Goal: Task Accomplishment & Management: Use online tool/utility

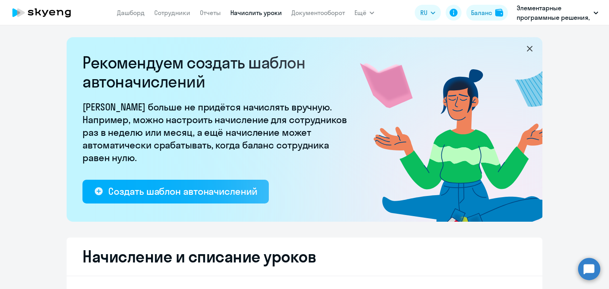
select select "10"
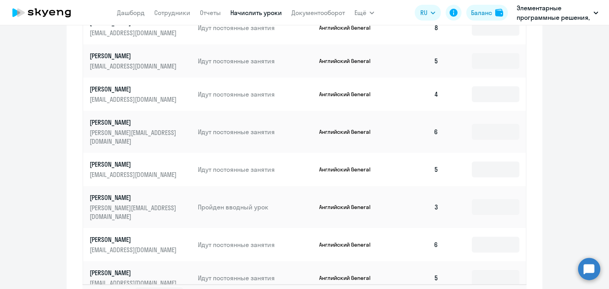
scroll to position [529, 0]
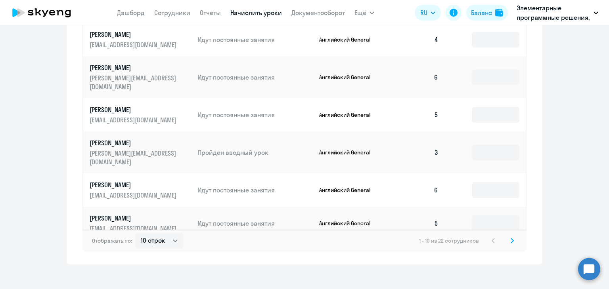
click at [511, 239] on icon at bounding box center [512, 241] width 2 height 4
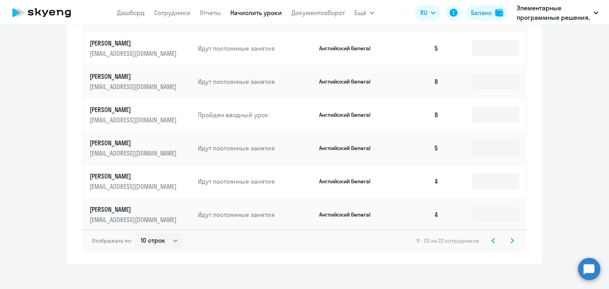
click at [507, 236] on svg-icon at bounding box center [512, 241] width 10 height 10
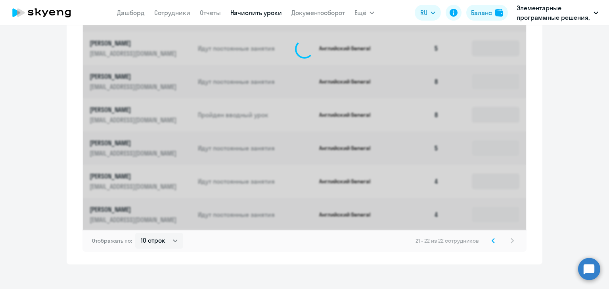
scroll to position [293, 0]
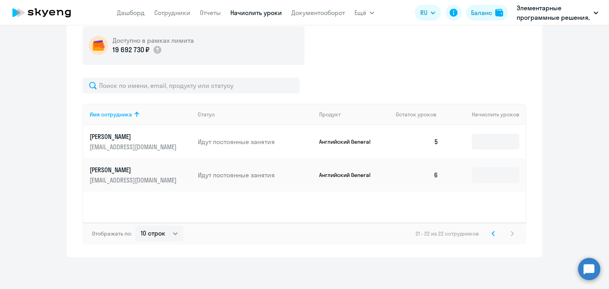
click at [491, 231] on icon at bounding box center [492, 234] width 3 height 6
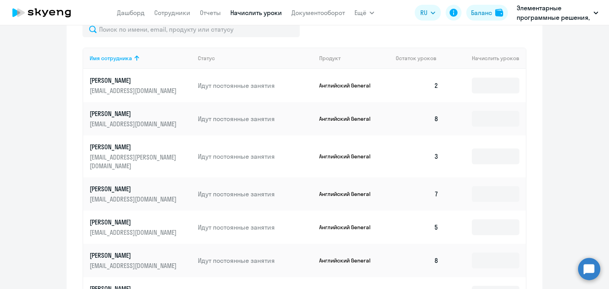
scroll to position [330, 0]
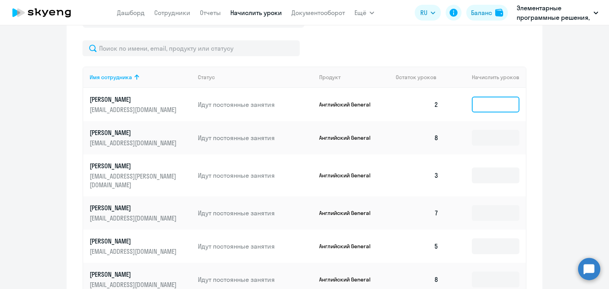
click at [489, 105] on input at bounding box center [496, 105] width 48 height 16
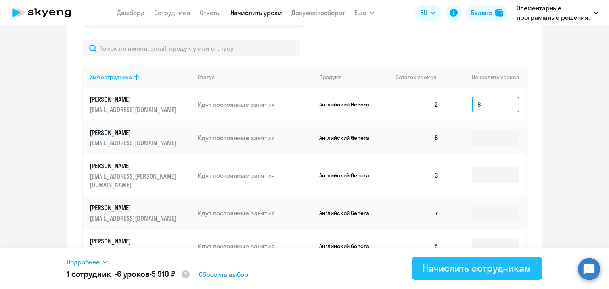
type input "6"
click at [462, 259] on button "Начислить сотрудникам" at bounding box center [476, 269] width 131 height 24
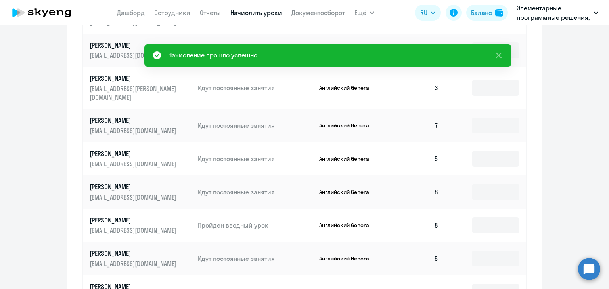
scroll to position [529, 0]
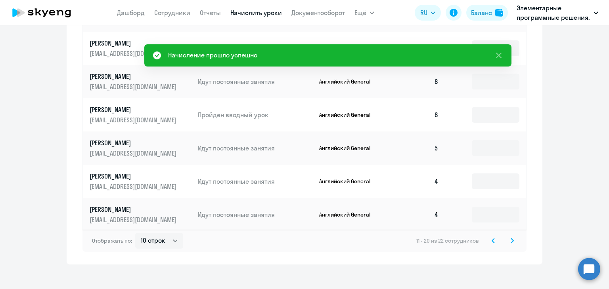
click at [492, 239] on icon at bounding box center [493, 241] width 2 height 4
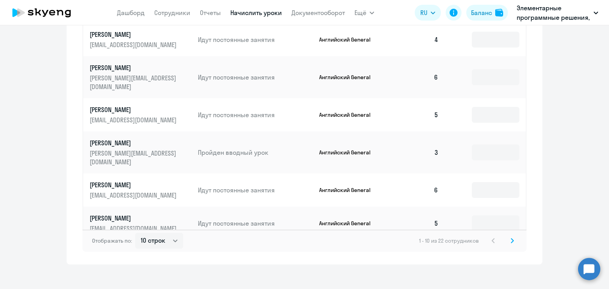
click at [511, 239] on icon at bounding box center [512, 241] width 2 height 4
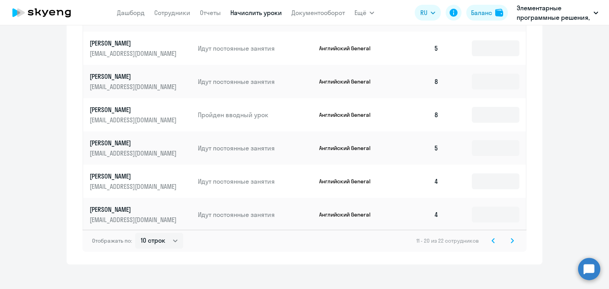
click at [512, 236] on svg-icon at bounding box center [512, 241] width 10 height 10
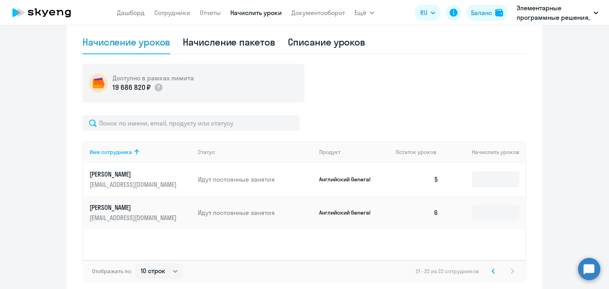
scroll to position [293, 0]
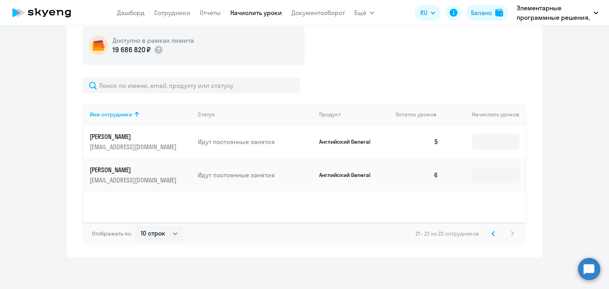
click at [495, 232] on div "21 - 22 из 22 сотрудников" at bounding box center [465, 234] width 101 height 10
click at [493, 232] on svg-icon at bounding box center [493, 234] width 10 height 10
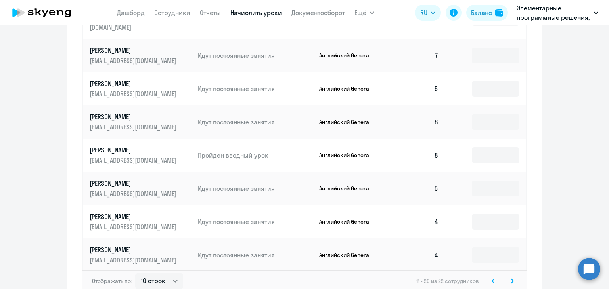
scroll to position [491, 0]
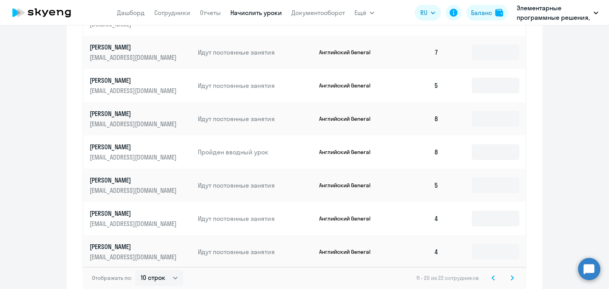
click at [492, 276] on icon at bounding box center [493, 278] width 2 height 4
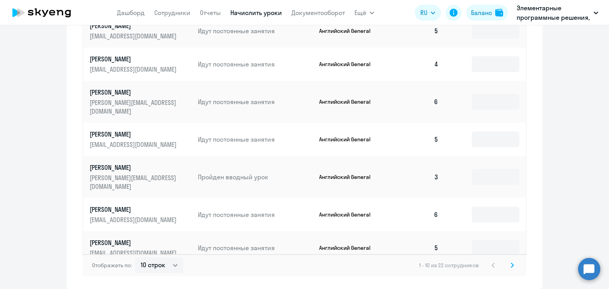
scroll to position [529, 0]
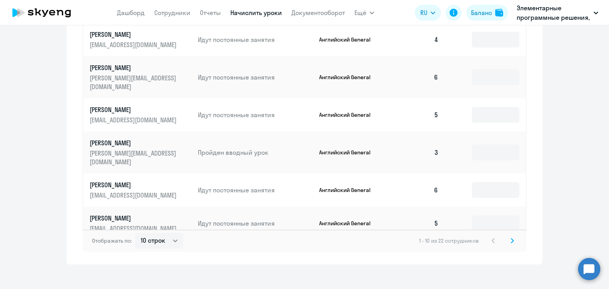
click at [510, 238] on icon at bounding box center [511, 241] width 3 height 6
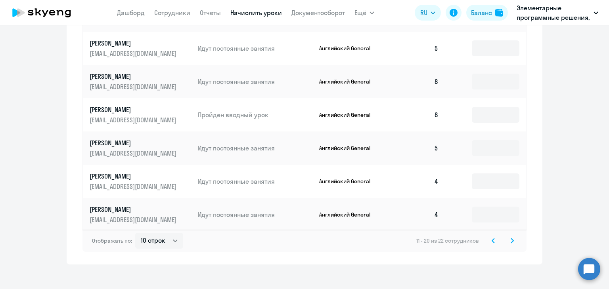
click at [507, 236] on svg-icon at bounding box center [512, 241] width 10 height 10
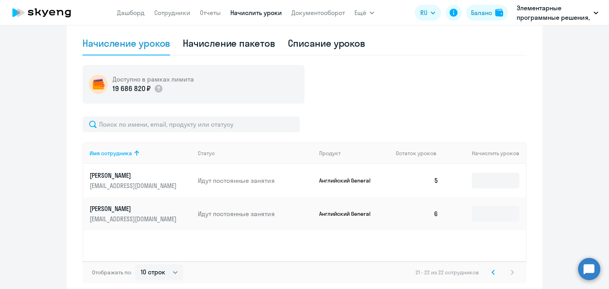
scroll to position [293, 0]
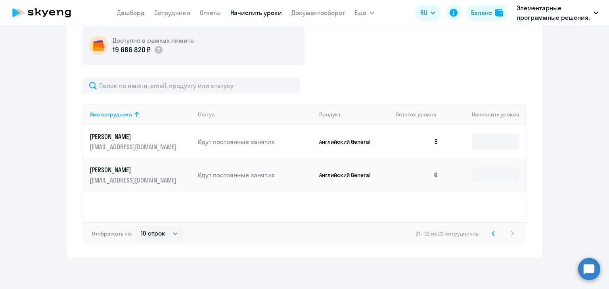
click at [490, 238] on svg-icon at bounding box center [493, 234] width 10 height 10
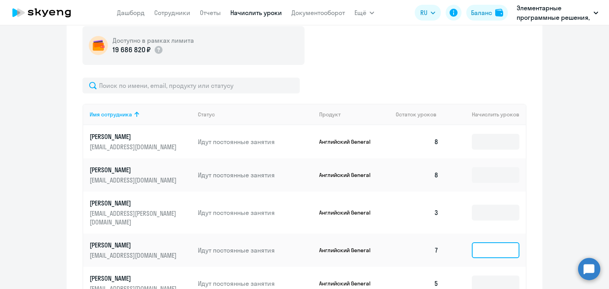
click at [486, 243] on input at bounding box center [496, 251] width 48 height 16
click at [557, 206] on ng-component "Рекомендуем создать шаблон автоначислений Уроки больше не придётся начислять вр…" at bounding box center [304, 122] width 609 height 756
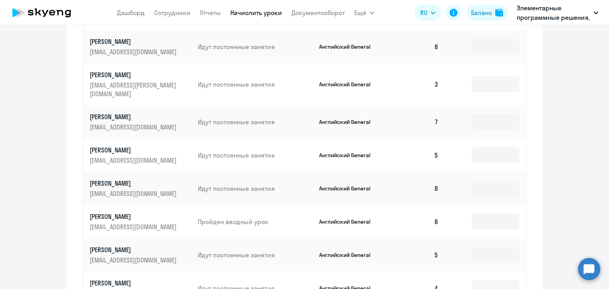
scroll to position [529, 0]
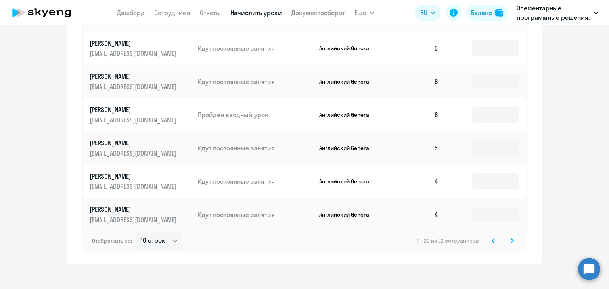
click at [491, 238] on svg-icon at bounding box center [493, 241] width 10 height 10
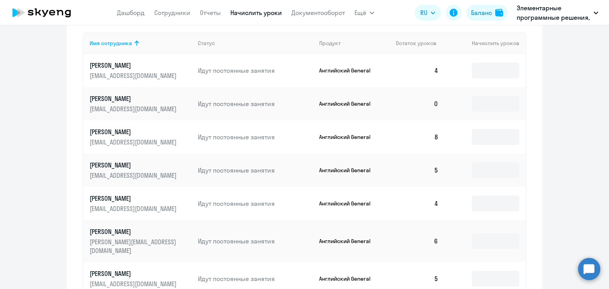
scroll to position [330, 0]
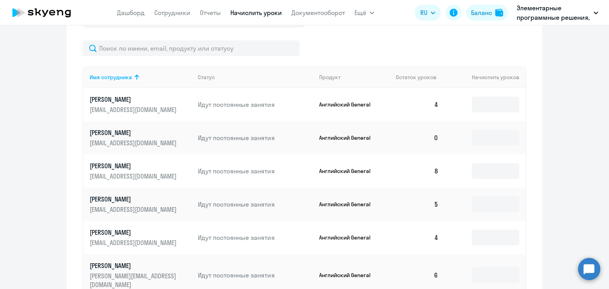
click at [540, 146] on ng-component "Рекомендуем создать шаблон автоначислений Уроки больше не придётся начислять вр…" at bounding box center [304, 85] width 609 height 756
